Goal: Navigation & Orientation: Find specific page/section

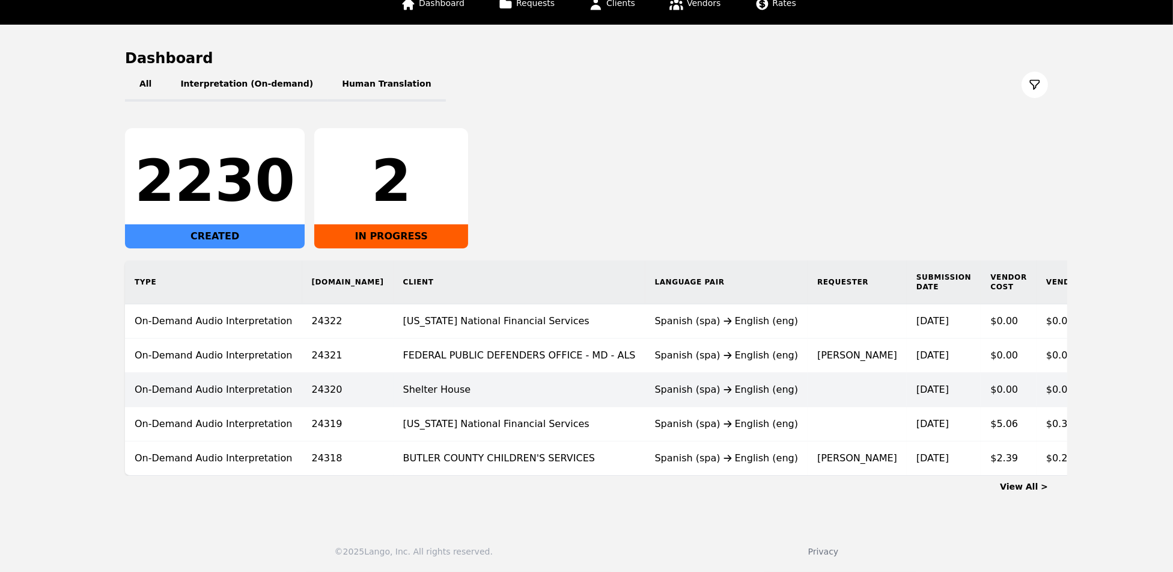
scroll to position [0, 22]
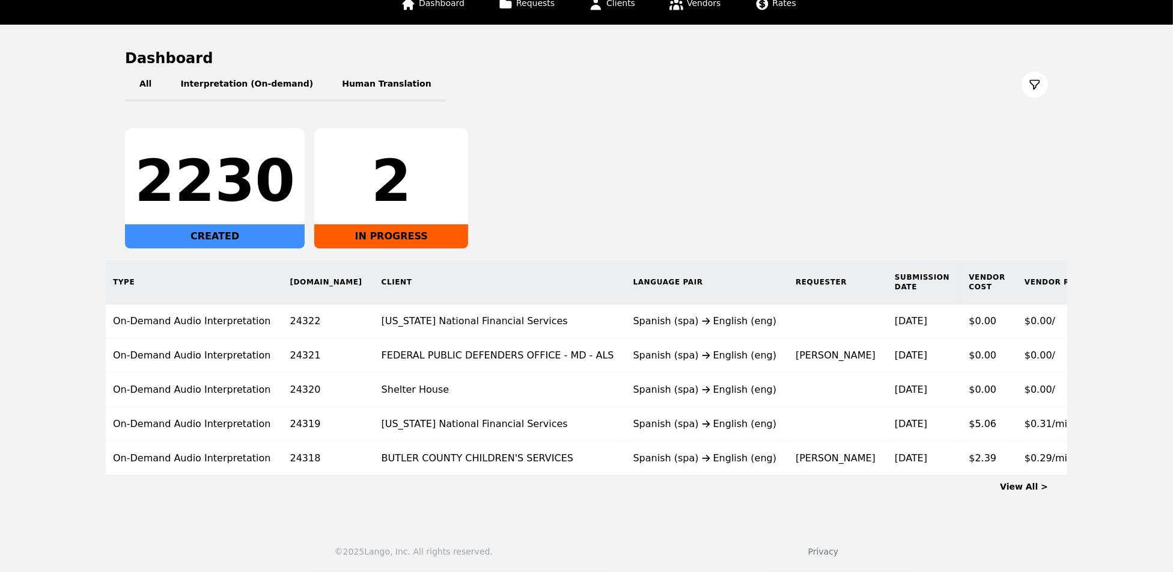
click at [1036, 490] on link "View All >" at bounding box center [1024, 486] width 48 height 10
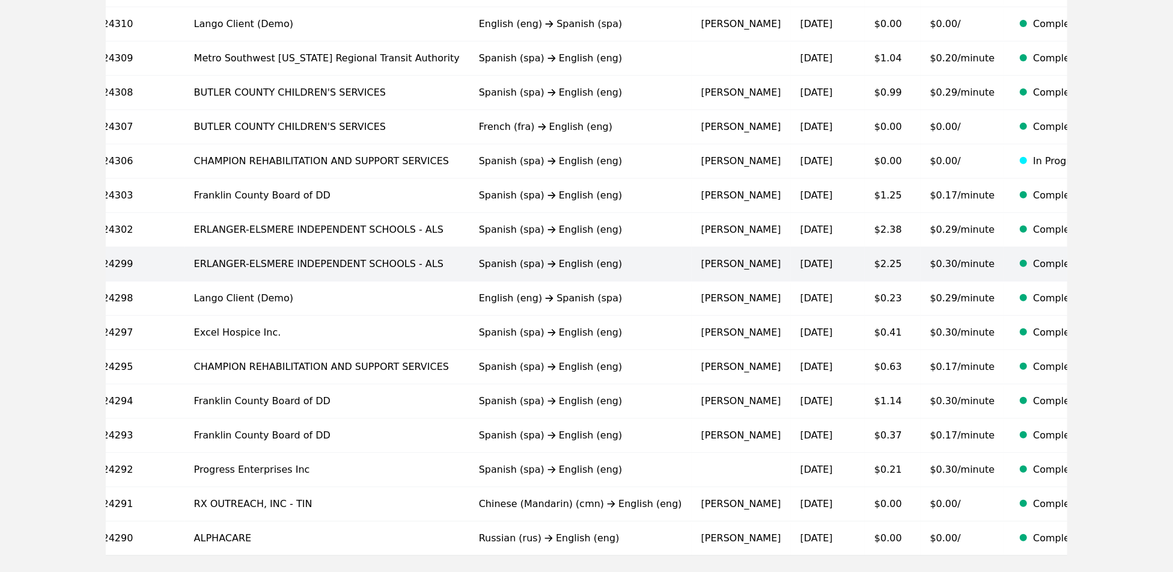
scroll to position [677, 0]
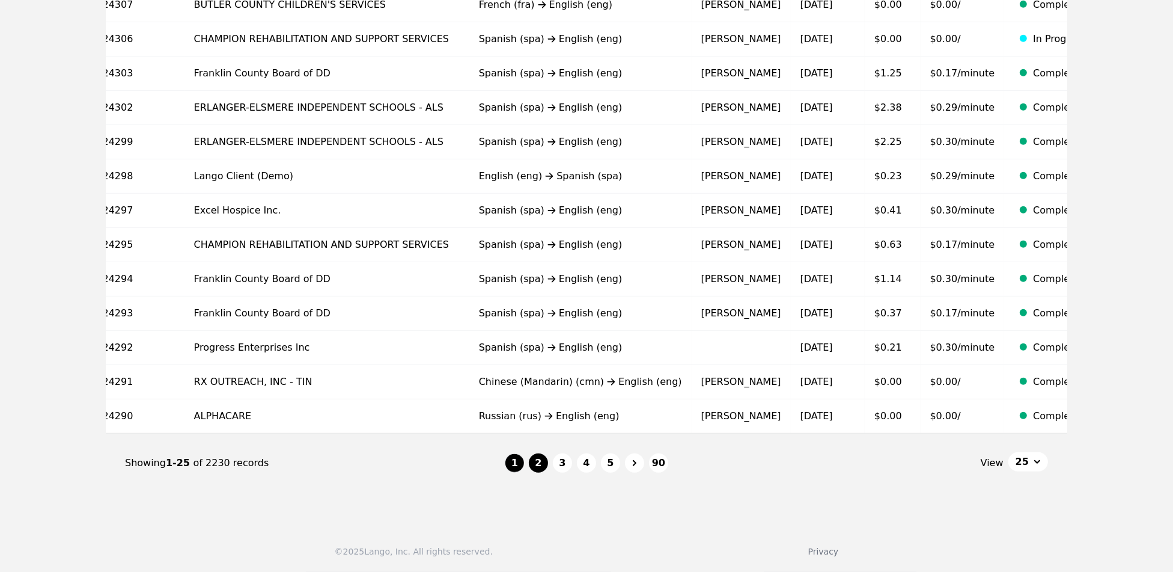
click at [536, 464] on button "2" at bounding box center [538, 462] width 19 height 19
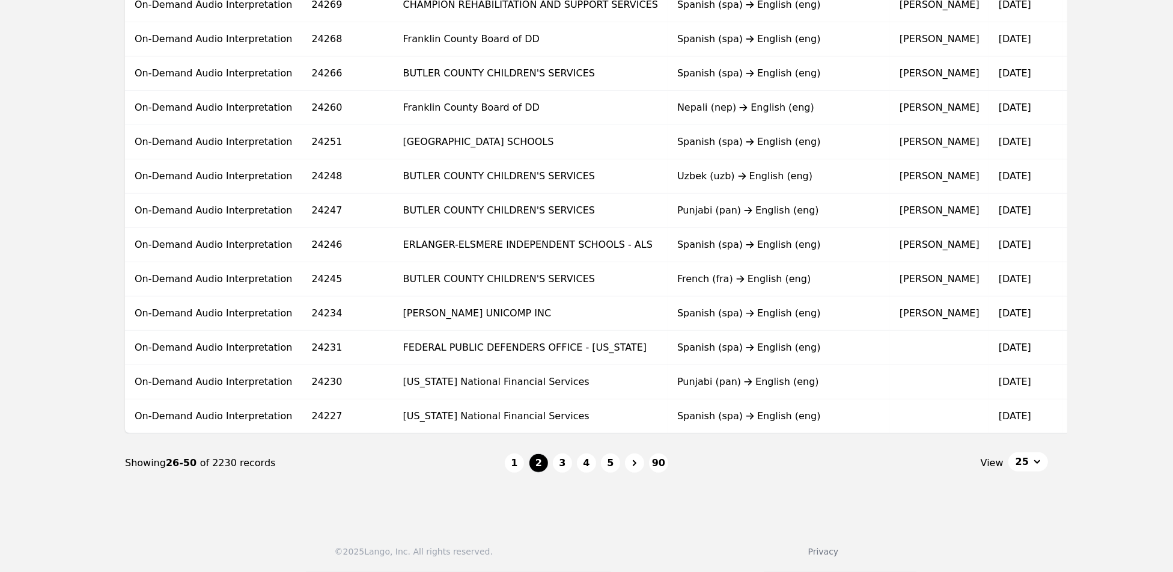
scroll to position [675, 0]
click at [509, 462] on button "1" at bounding box center [514, 462] width 19 height 19
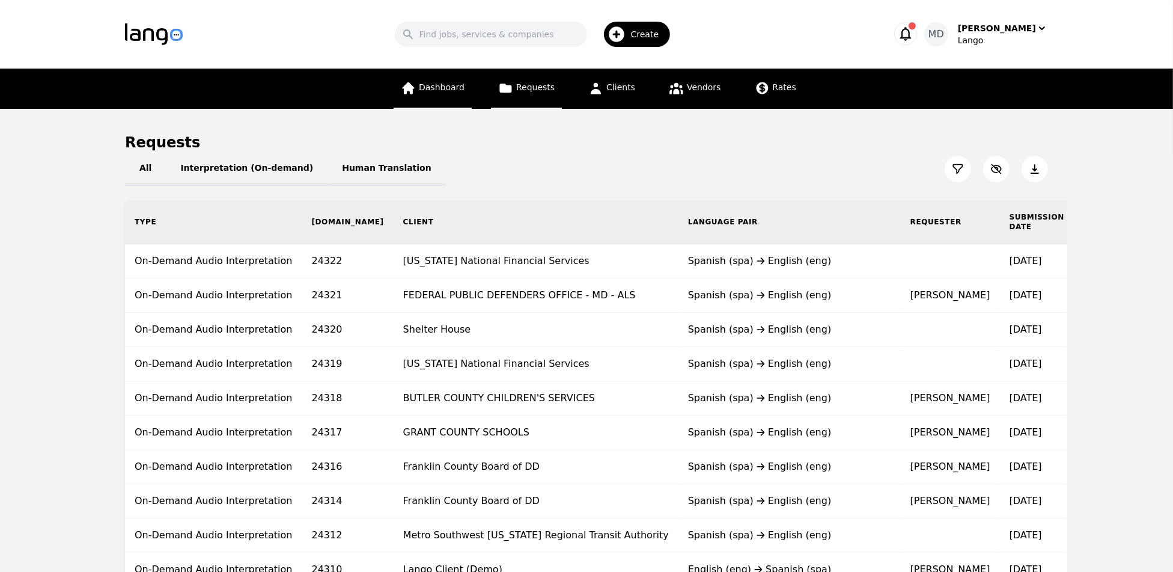
click at [447, 81] on link "Dashboard" at bounding box center [433, 89] width 78 height 40
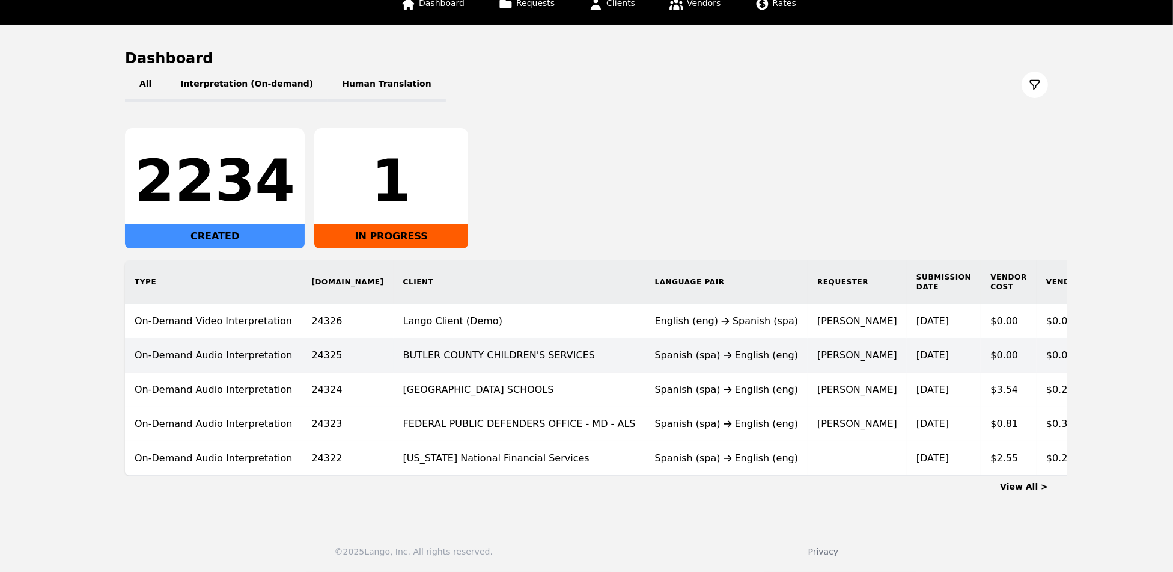
scroll to position [89, 0]
